Goal: Task Accomplishment & Management: Complete application form

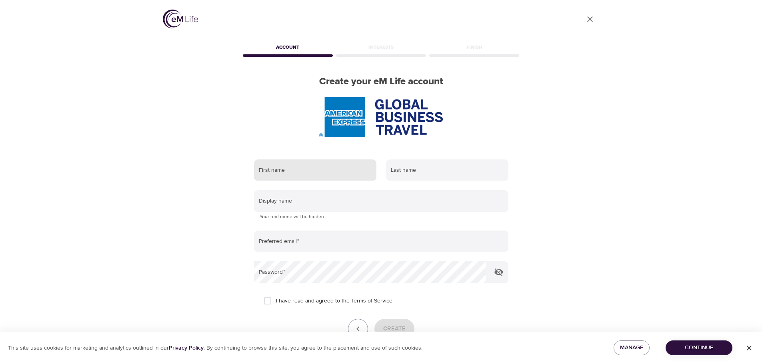
click at [330, 170] on input "text" at bounding box center [315, 171] width 122 height 22
type input "Kassidi"
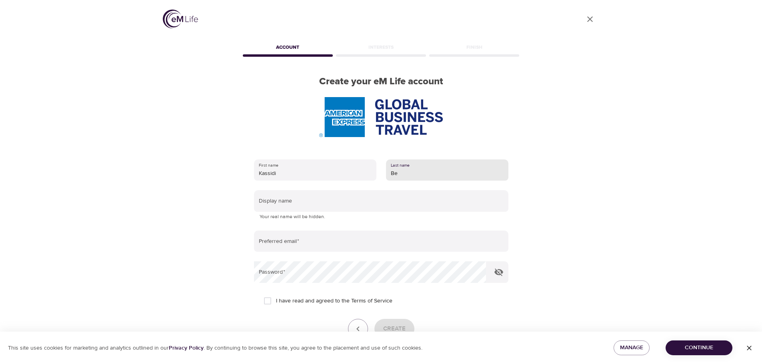
type input "[PERSON_NAME]"
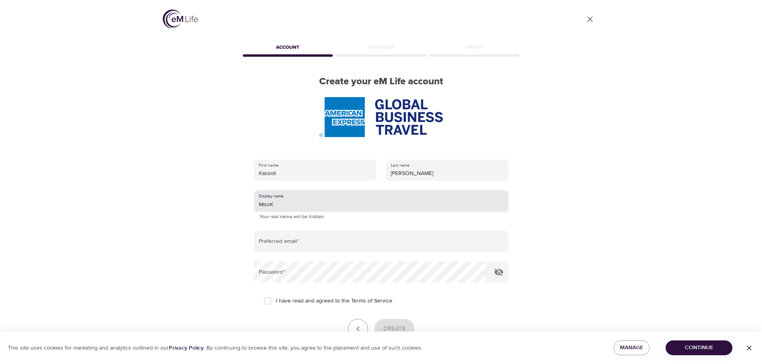
type input "MissK"
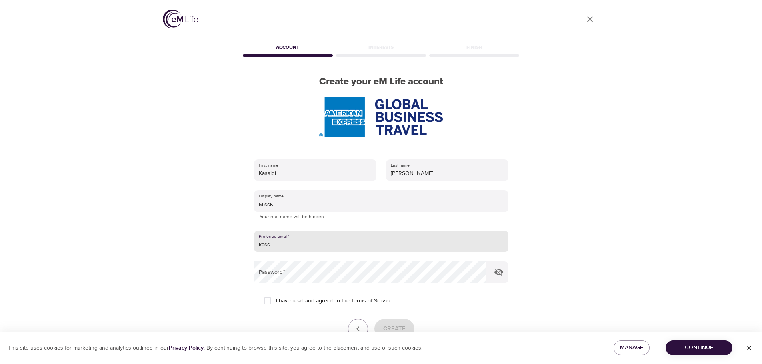
type input "[EMAIL_ADDRESS][DOMAIN_NAME]"
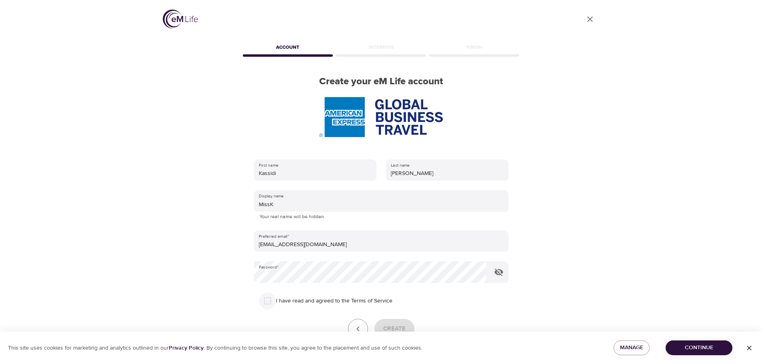
click at [272, 304] on input "I have read and agreed to the Terms of Service" at bounding box center [267, 301] width 17 height 17
checkbox input "true"
click at [392, 329] on span "Create" at bounding box center [394, 329] width 22 height 10
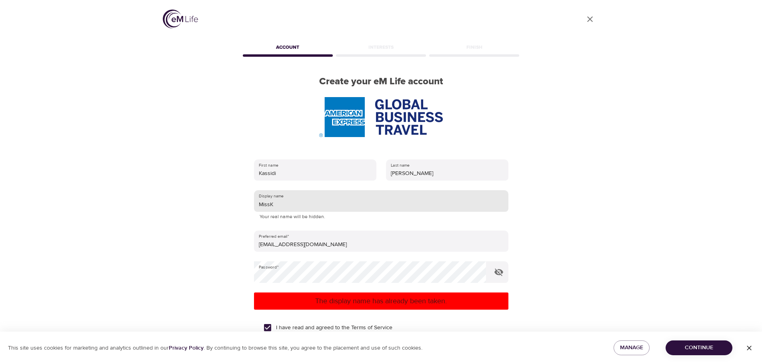
click at [282, 207] on input "MissK" at bounding box center [381, 201] width 254 height 22
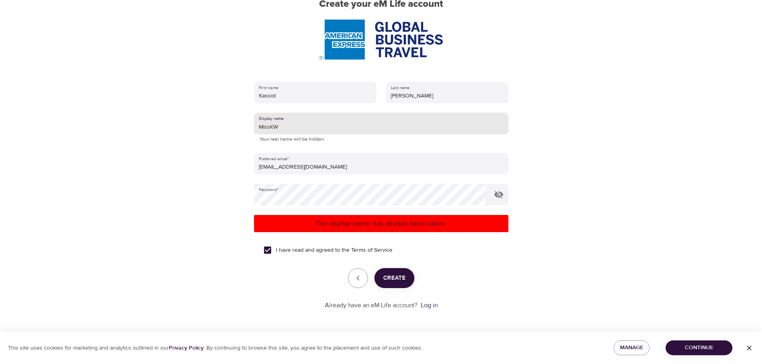
type input "MissKW"
click at [399, 276] on span "Create" at bounding box center [394, 278] width 22 height 10
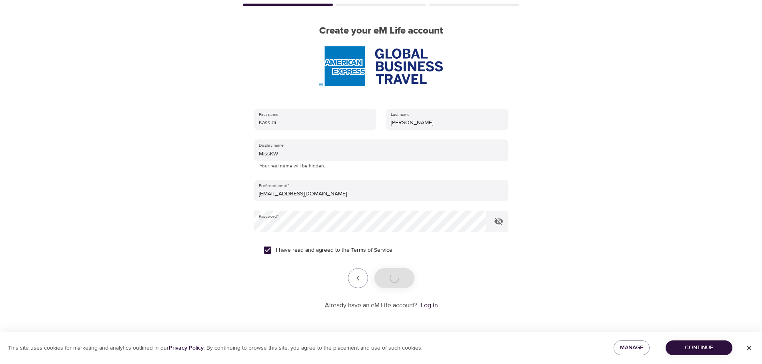
scroll to position [51, 0]
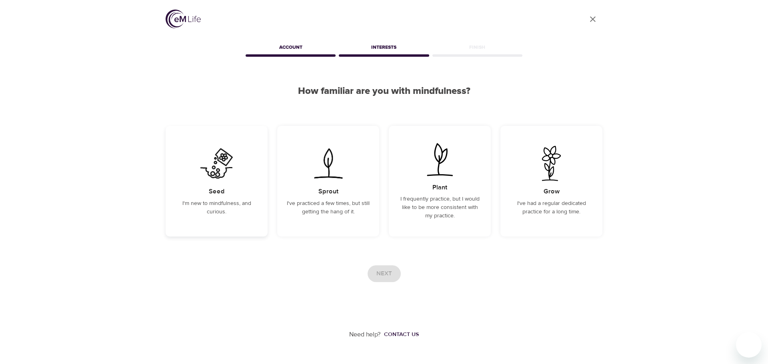
click at [211, 188] on h5 "Seed" at bounding box center [217, 192] width 16 height 8
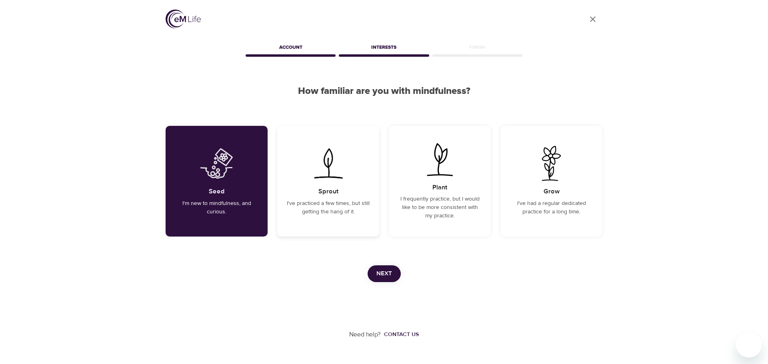
click at [367, 216] on div "Sprout I've practiced a few times, but still getting the hang of it." at bounding box center [328, 181] width 102 height 111
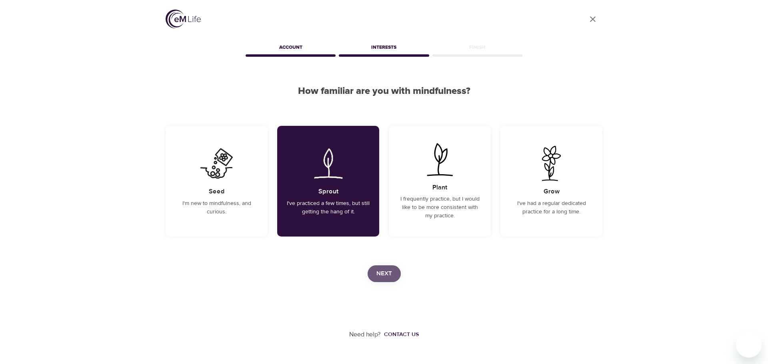
click at [383, 276] on span "Next" at bounding box center [384, 274] width 16 height 10
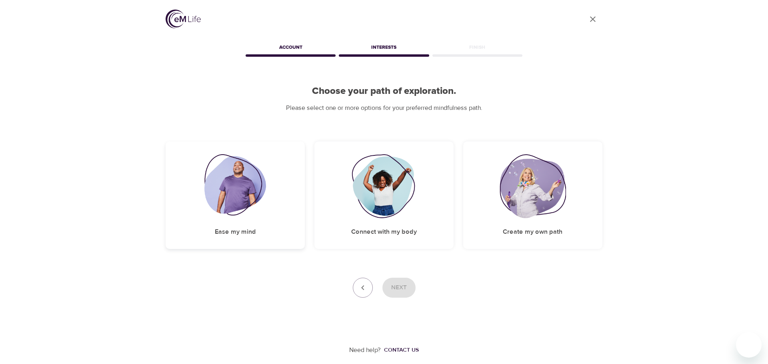
click at [210, 186] on img at bounding box center [235, 186] width 62 height 64
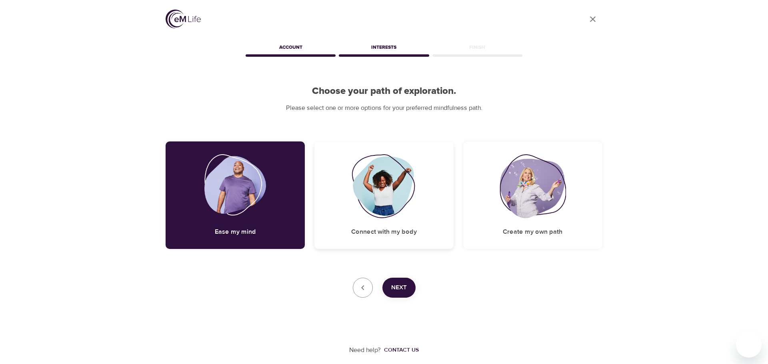
click at [339, 178] on div "Connect with my body" at bounding box center [383, 196] width 139 height 108
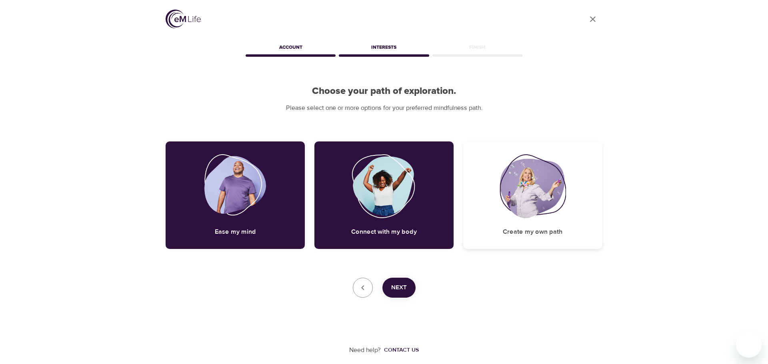
click at [514, 184] on img at bounding box center [533, 186] width 66 height 64
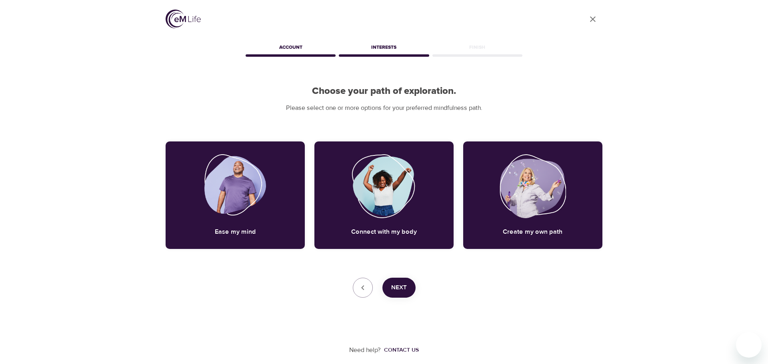
click at [405, 285] on span "Next" at bounding box center [399, 288] width 16 height 10
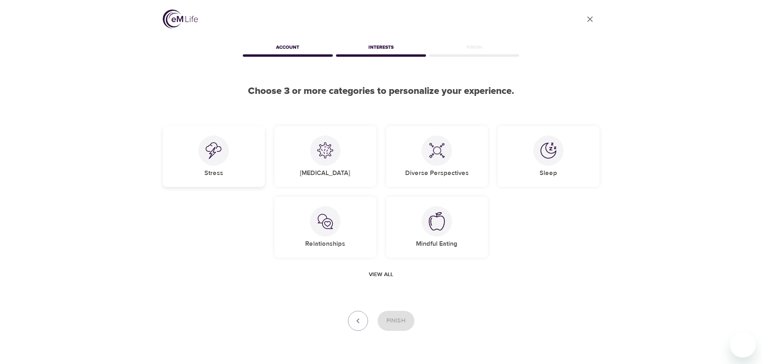
click at [199, 153] on div at bounding box center [213, 151] width 30 height 30
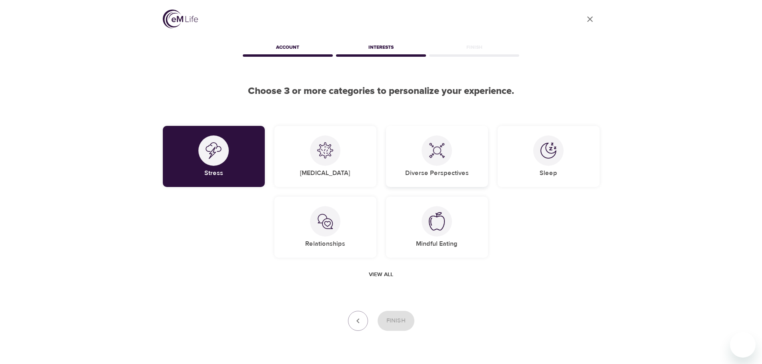
click at [445, 154] on div at bounding box center [437, 151] width 30 height 30
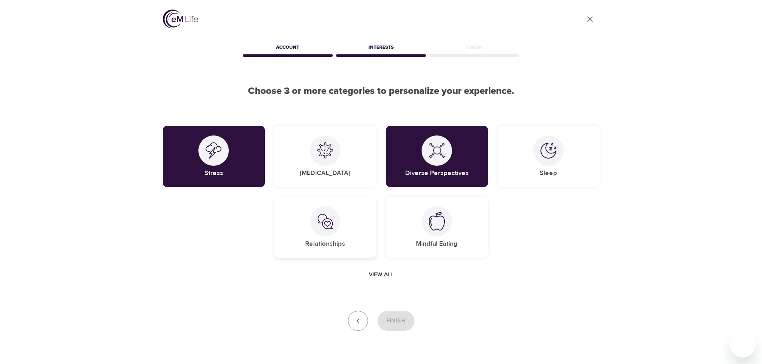
click at [349, 214] on div "Relationships" at bounding box center [325, 227] width 102 height 61
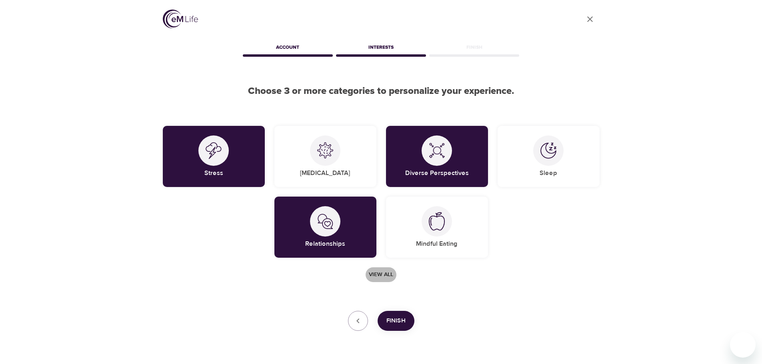
click at [388, 272] on span "View all" at bounding box center [381, 275] width 24 height 10
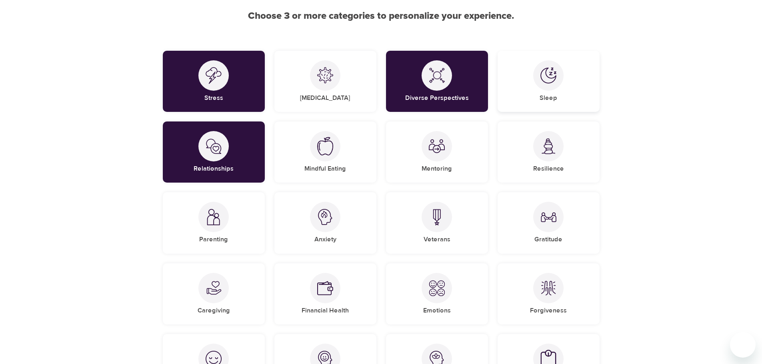
scroll to position [80, 0]
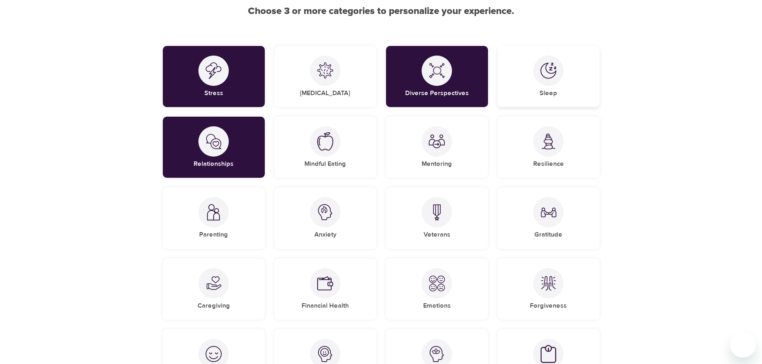
click at [566, 151] on div "Resilience" at bounding box center [549, 147] width 102 height 61
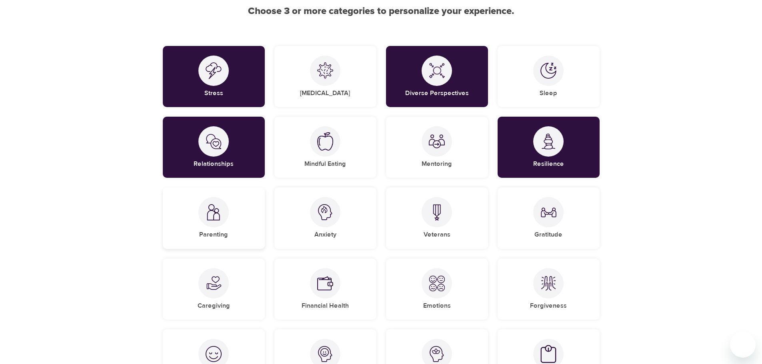
click at [216, 213] on img at bounding box center [214, 212] width 16 height 16
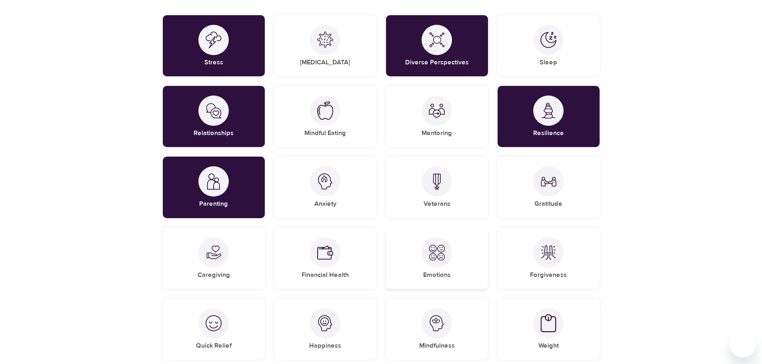
scroll to position [160, 0]
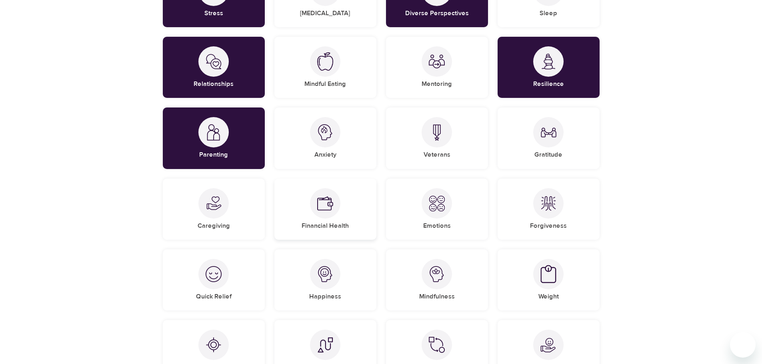
click at [341, 198] on div "Financial Health" at bounding box center [325, 209] width 102 height 61
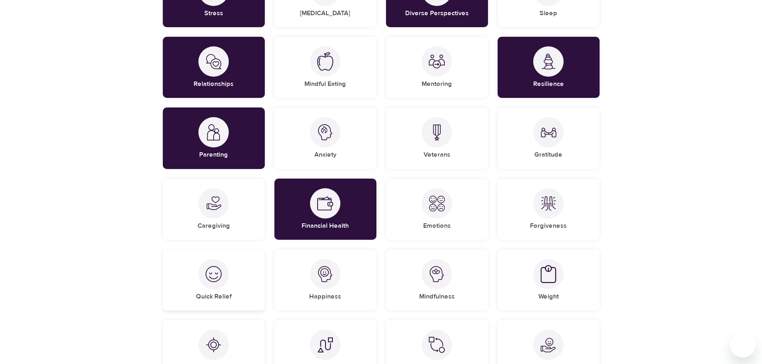
click at [199, 276] on div at bounding box center [213, 274] width 30 height 30
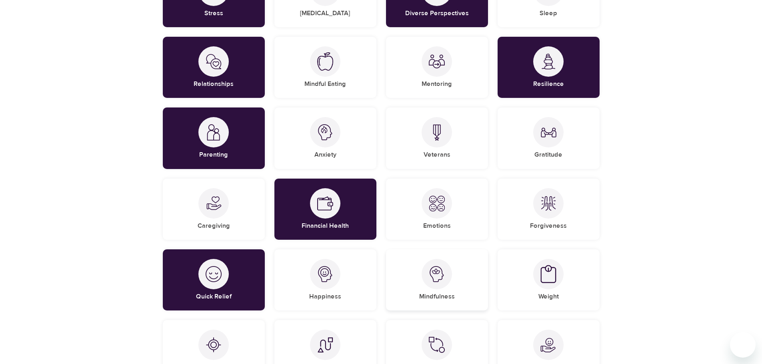
click at [441, 274] on img at bounding box center [437, 274] width 16 height 16
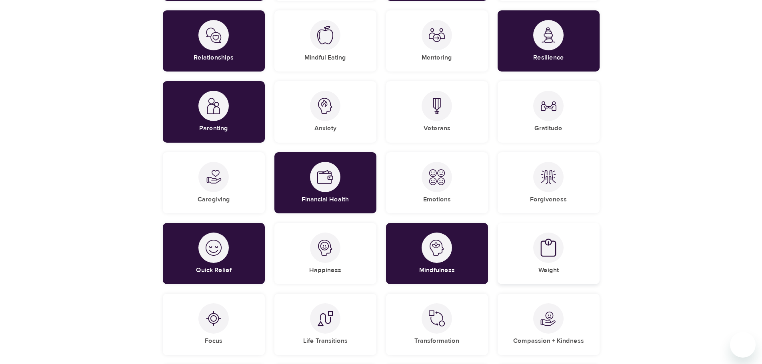
scroll to position [240, 0]
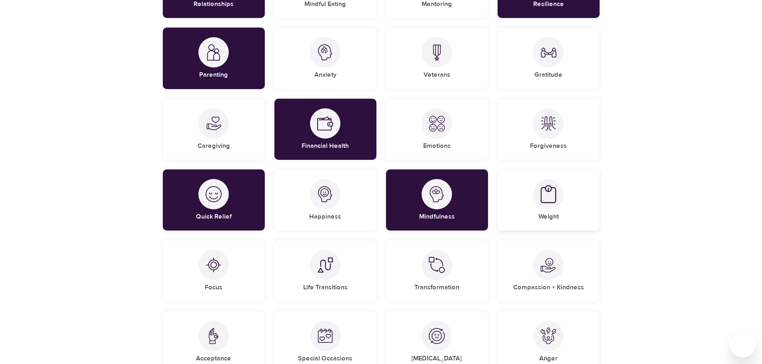
click at [556, 210] on div "Weight" at bounding box center [549, 200] width 102 height 61
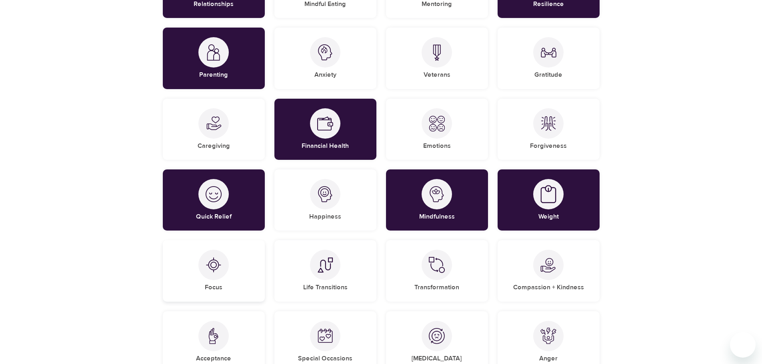
click at [220, 269] on img at bounding box center [214, 265] width 16 height 16
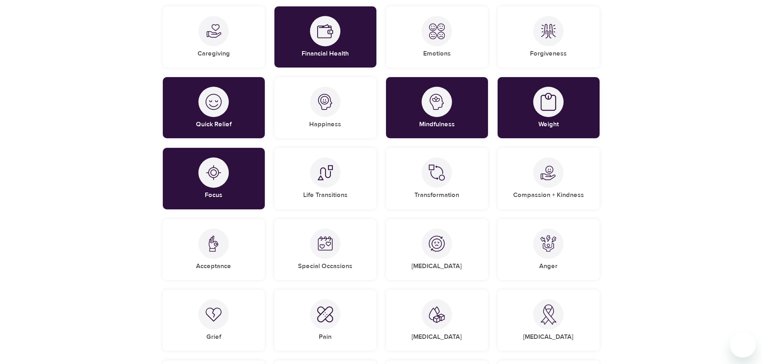
scroll to position [360, 0]
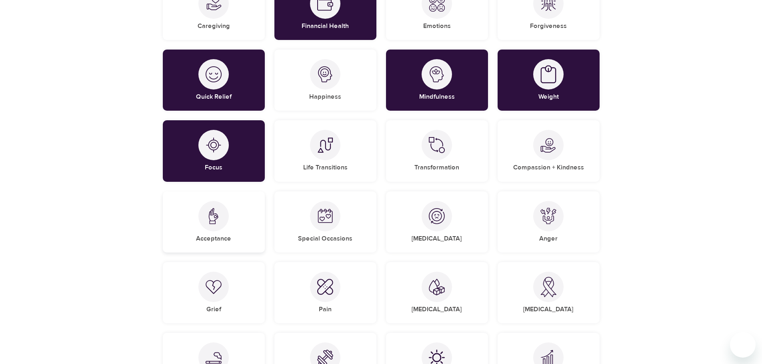
click at [217, 220] on img at bounding box center [214, 216] width 16 height 16
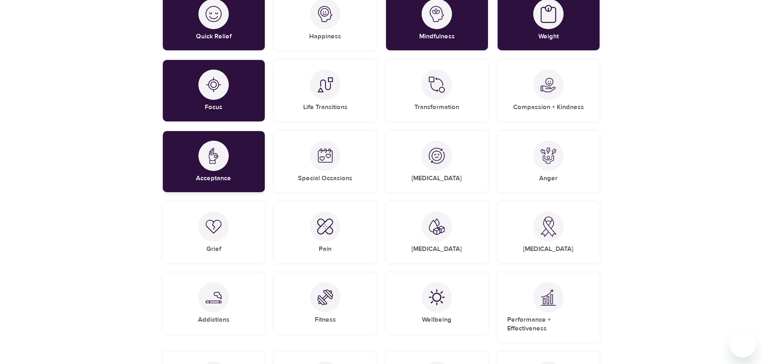
scroll to position [440, 0]
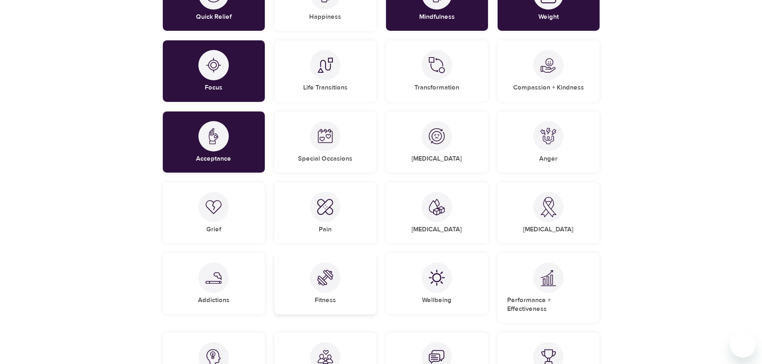
click at [307, 283] on div "Fitness" at bounding box center [325, 283] width 102 height 61
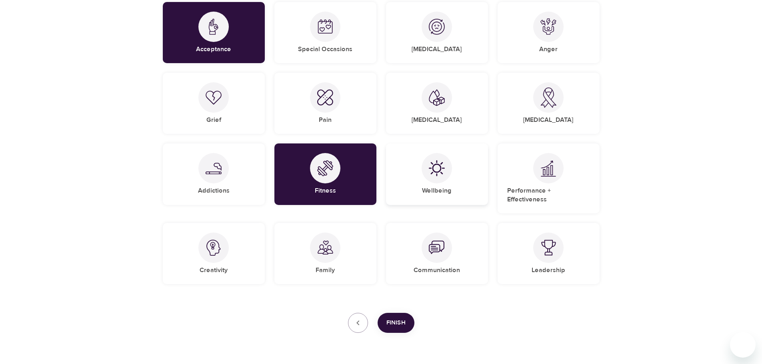
scroll to position [560, 0]
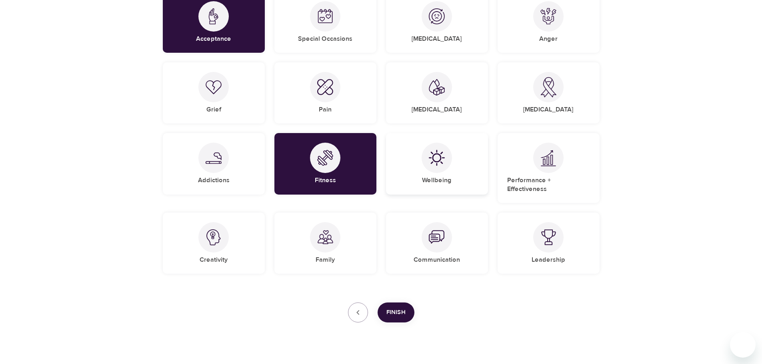
click at [436, 164] on img at bounding box center [437, 158] width 16 height 16
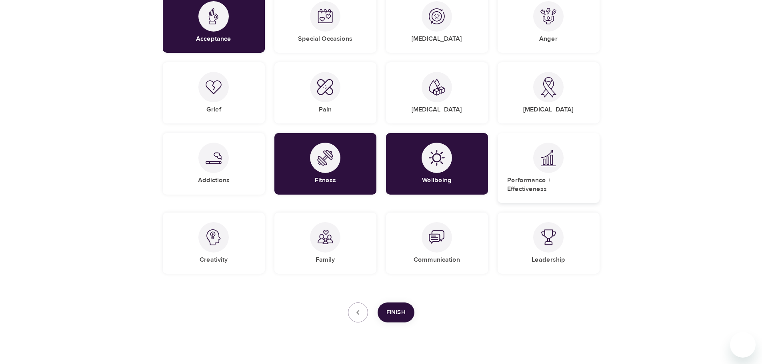
click at [562, 165] on div "Performance + Effectiveness" at bounding box center [549, 168] width 102 height 70
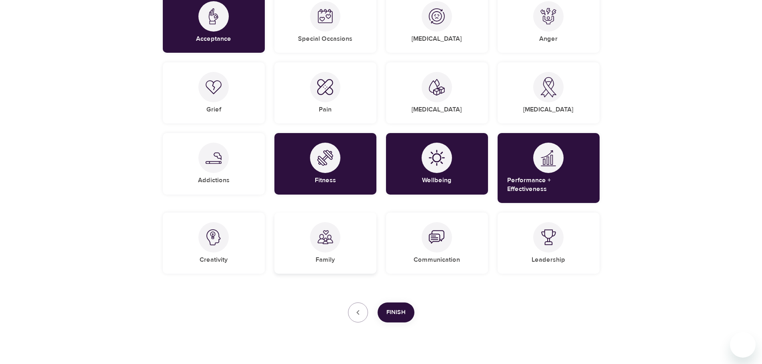
click at [323, 240] on div at bounding box center [325, 237] width 30 height 30
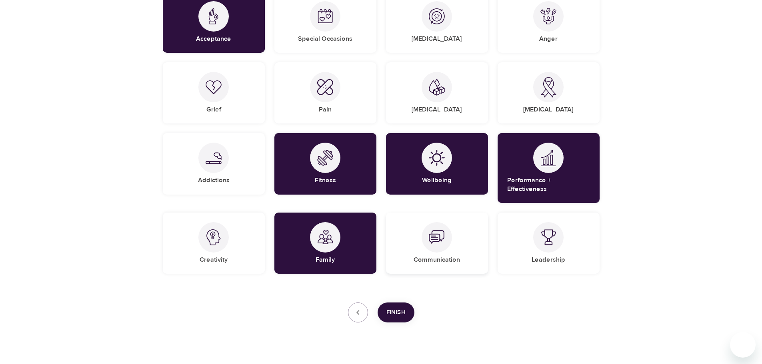
click at [399, 216] on div "Communication" at bounding box center [437, 243] width 102 height 61
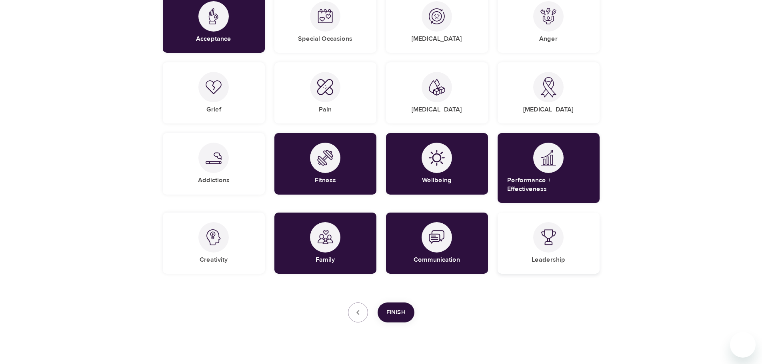
click at [546, 230] on img at bounding box center [548, 238] width 16 height 16
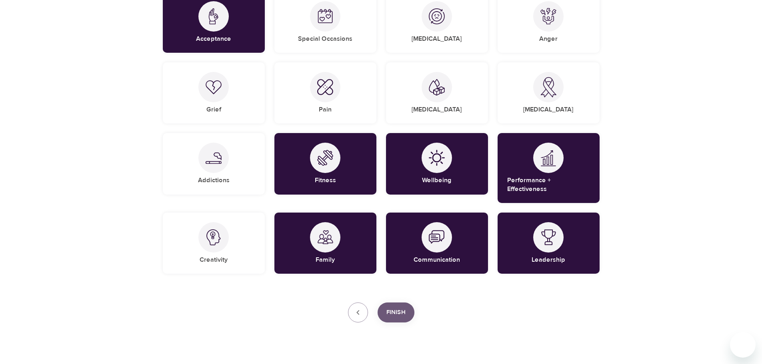
click at [386, 303] on button "Finish" at bounding box center [396, 313] width 37 height 20
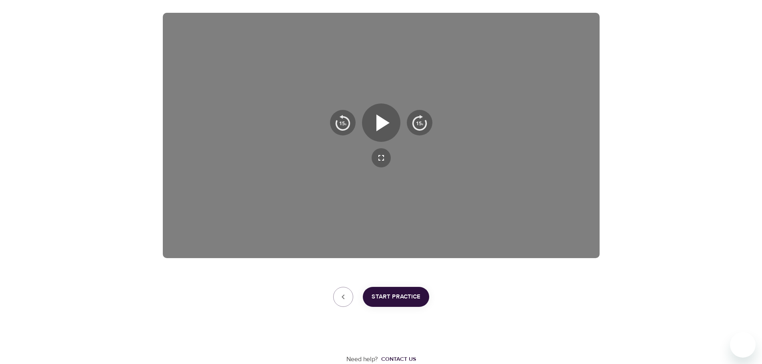
scroll to position [122, 0]
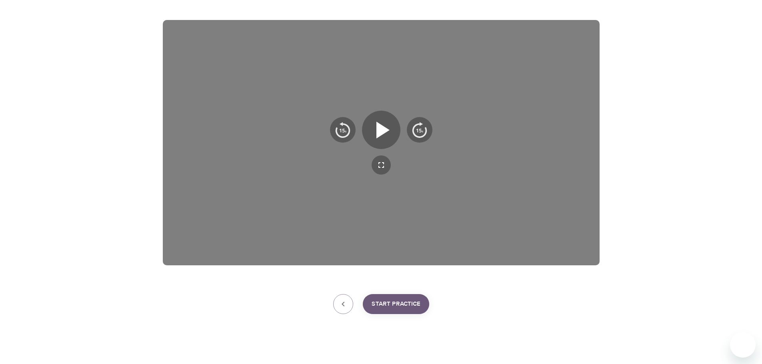
click at [396, 307] on span "Start Practice" at bounding box center [396, 304] width 49 height 10
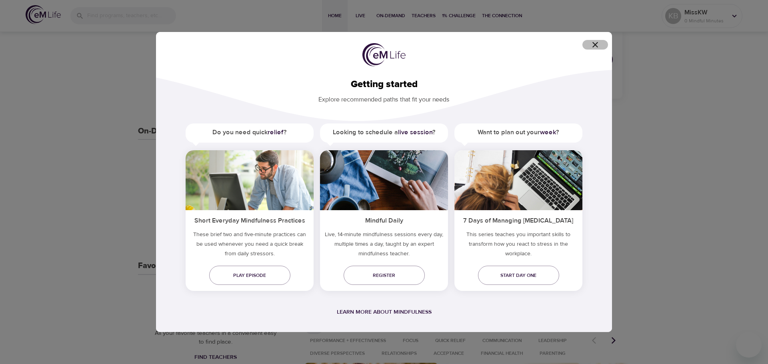
click at [594, 47] on icon "button" at bounding box center [595, 45] width 10 height 10
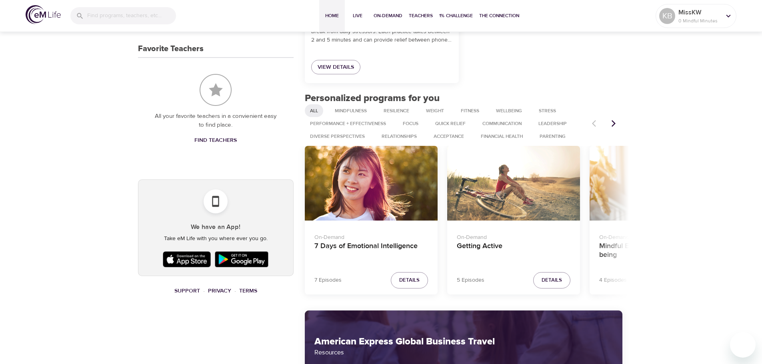
scroll to position [360, 0]
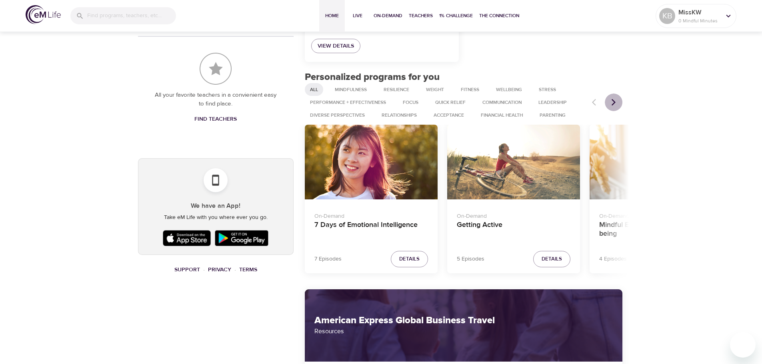
click at [616, 102] on icon "Next items" at bounding box center [613, 102] width 8 height 8
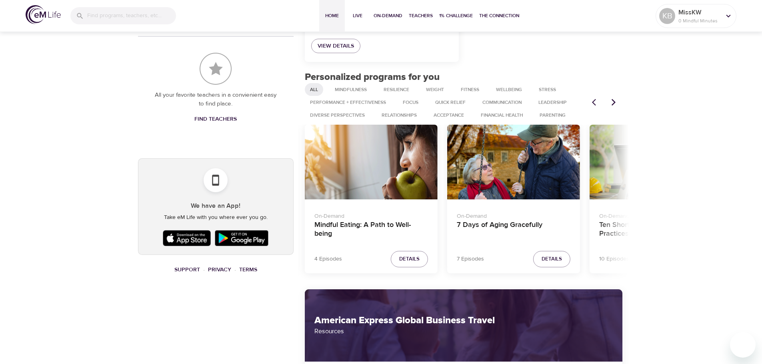
click at [616, 102] on icon "Next items" at bounding box center [613, 102] width 8 height 8
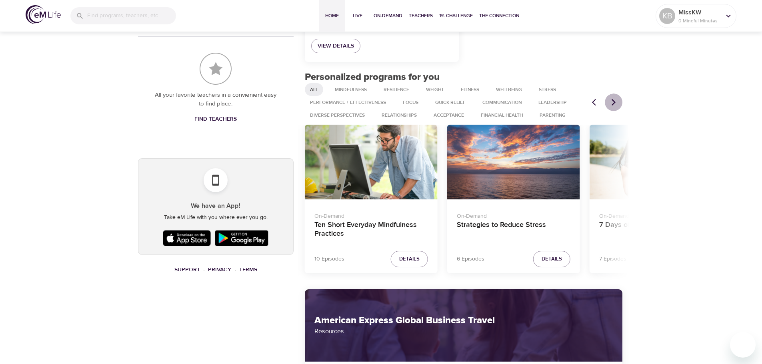
click at [616, 102] on icon "Next items" at bounding box center [613, 102] width 8 height 8
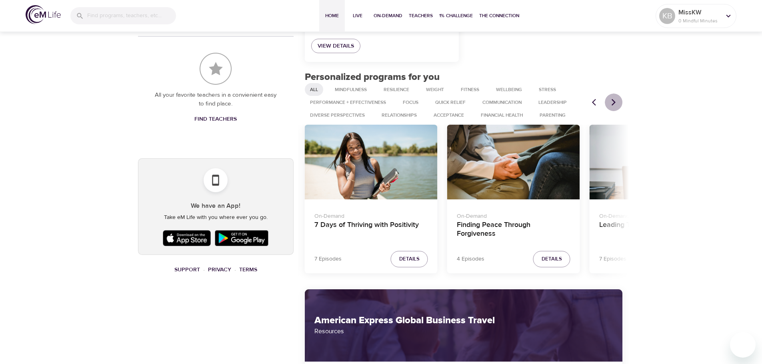
click at [616, 102] on icon "Next items" at bounding box center [613, 102] width 8 height 8
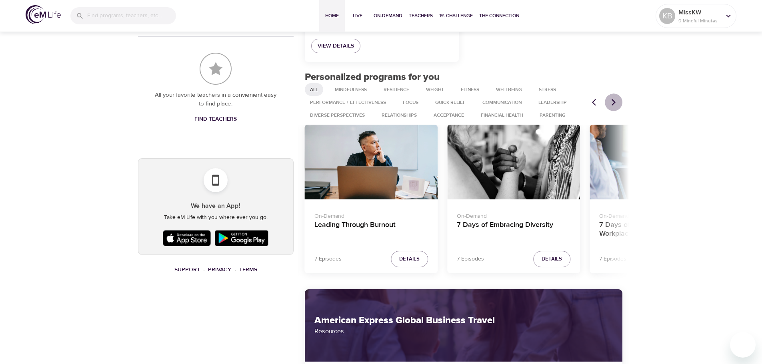
click at [609, 96] on button "Next items" at bounding box center [614, 103] width 18 height 18
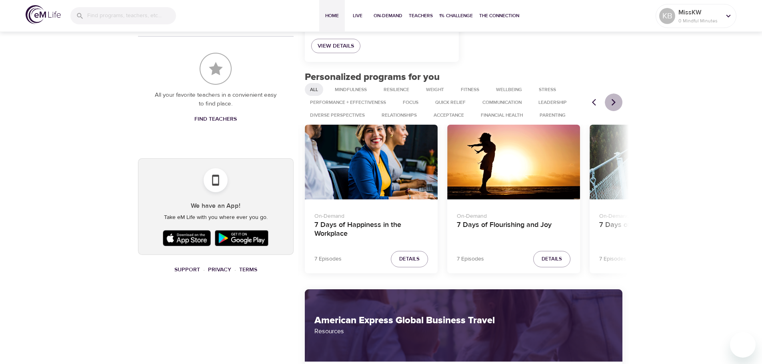
click at [609, 96] on button "Next items" at bounding box center [614, 103] width 18 height 18
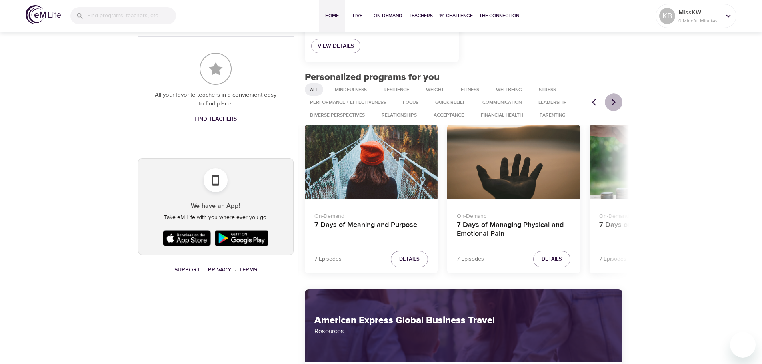
click at [609, 96] on button "Next items" at bounding box center [614, 103] width 18 height 18
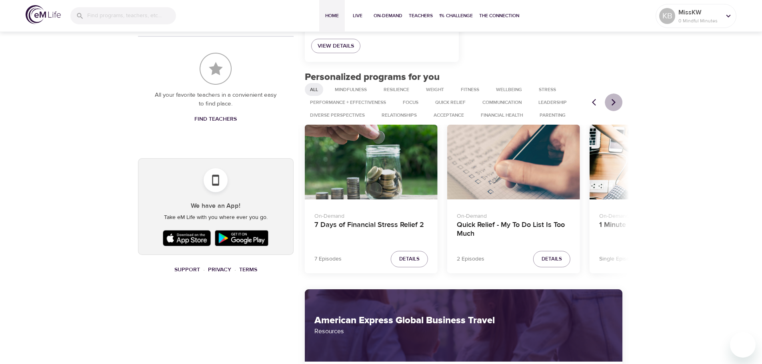
click at [609, 96] on button "Next items" at bounding box center [614, 103] width 18 height 18
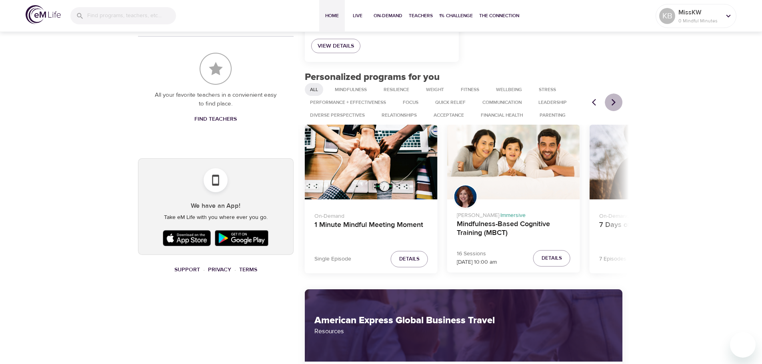
click at [609, 96] on button "Next items" at bounding box center [614, 103] width 18 height 18
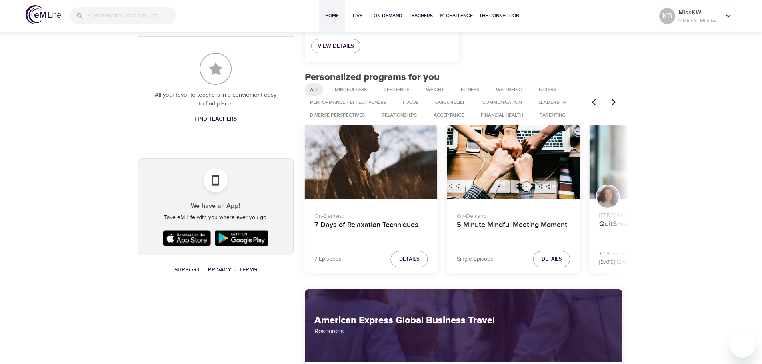
click at [609, 96] on button "Next items" at bounding box center [614, 103] width 18 height 18
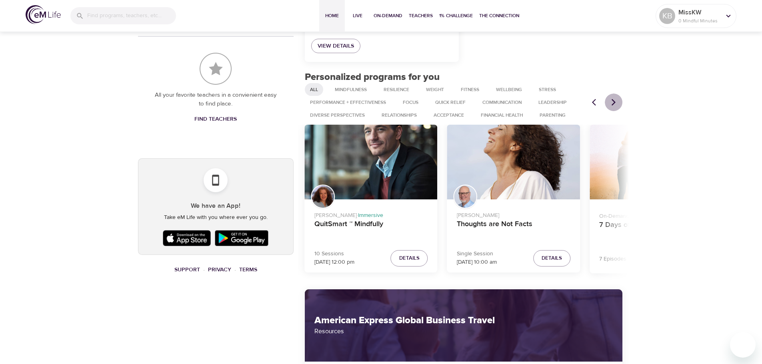
click at [609, 96] on button "Next items" at bounding box center [614, 103] width 18 height 18
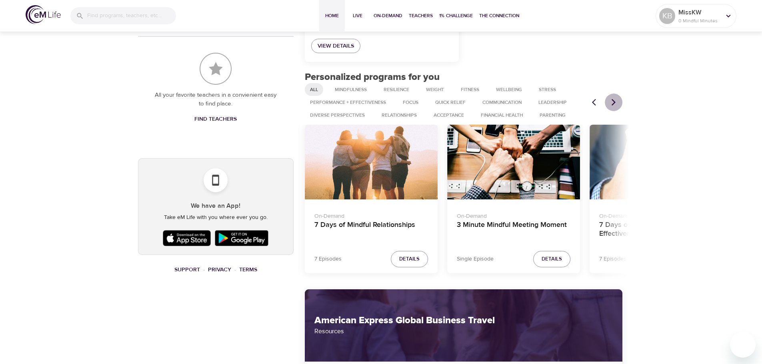
click at [617, 100] on icon "Next items" at bounding box center [613, 102] width 8 height 8
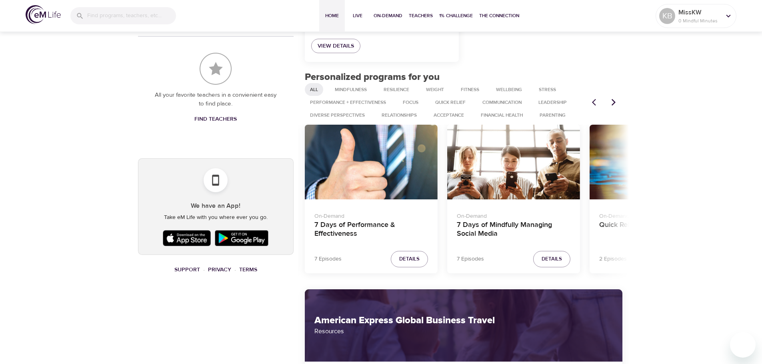
click at [617, 100] on icon "Next items" at bounding box center [613, 102] width 8 height 8
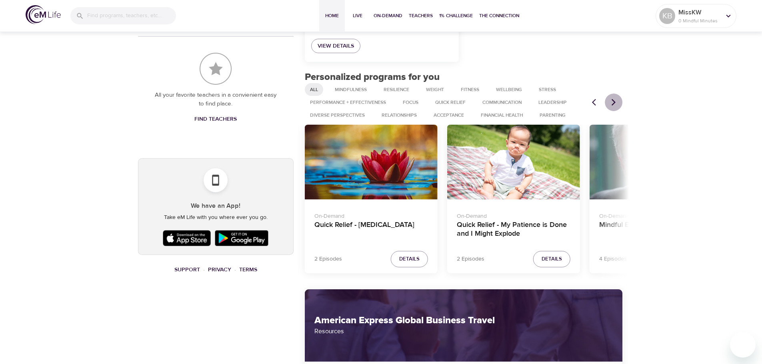
click at [617, 100] on icon "Next items" at bounding box center [613, 102] width 8 height 8
